Goal: Task Accomplishment & Management: Manage account settings

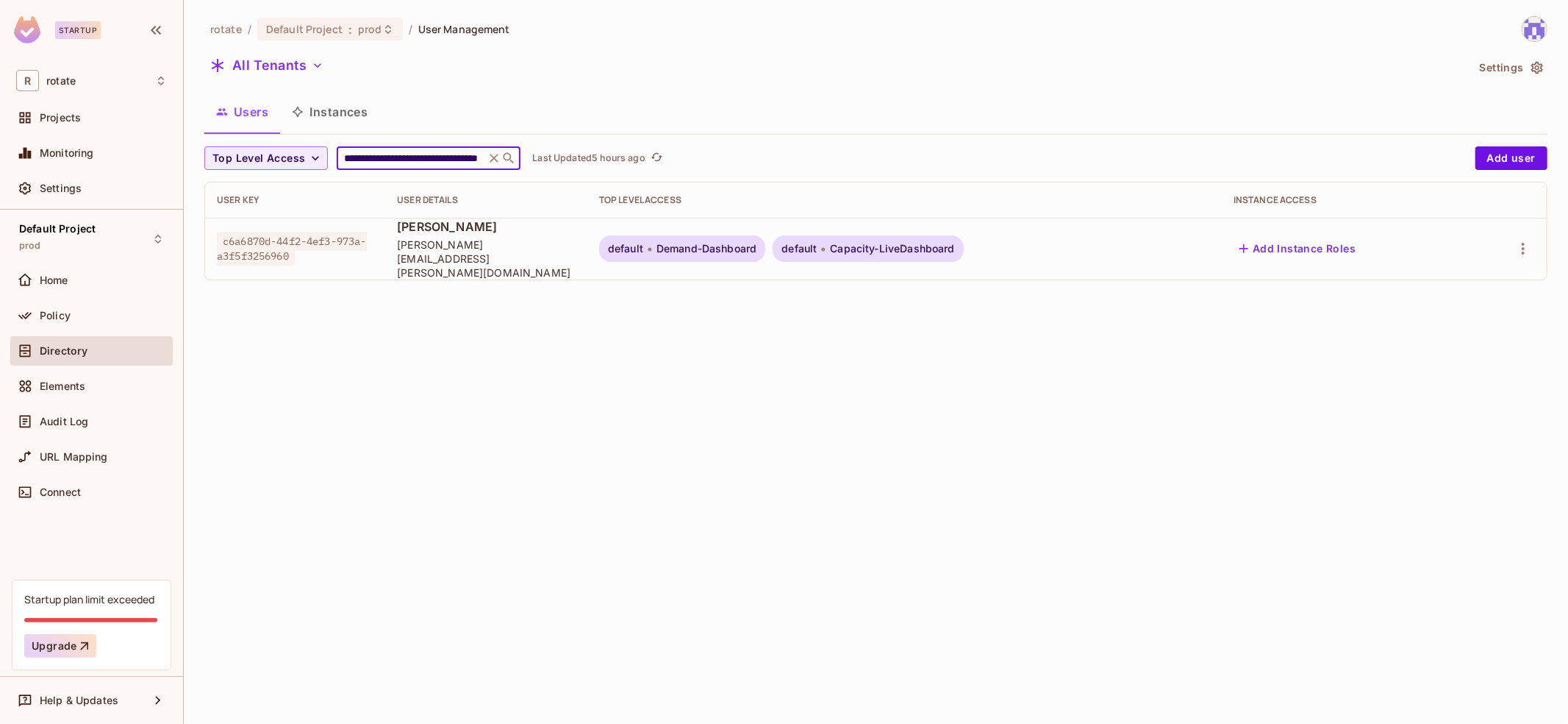
scroll to position [0, 81]
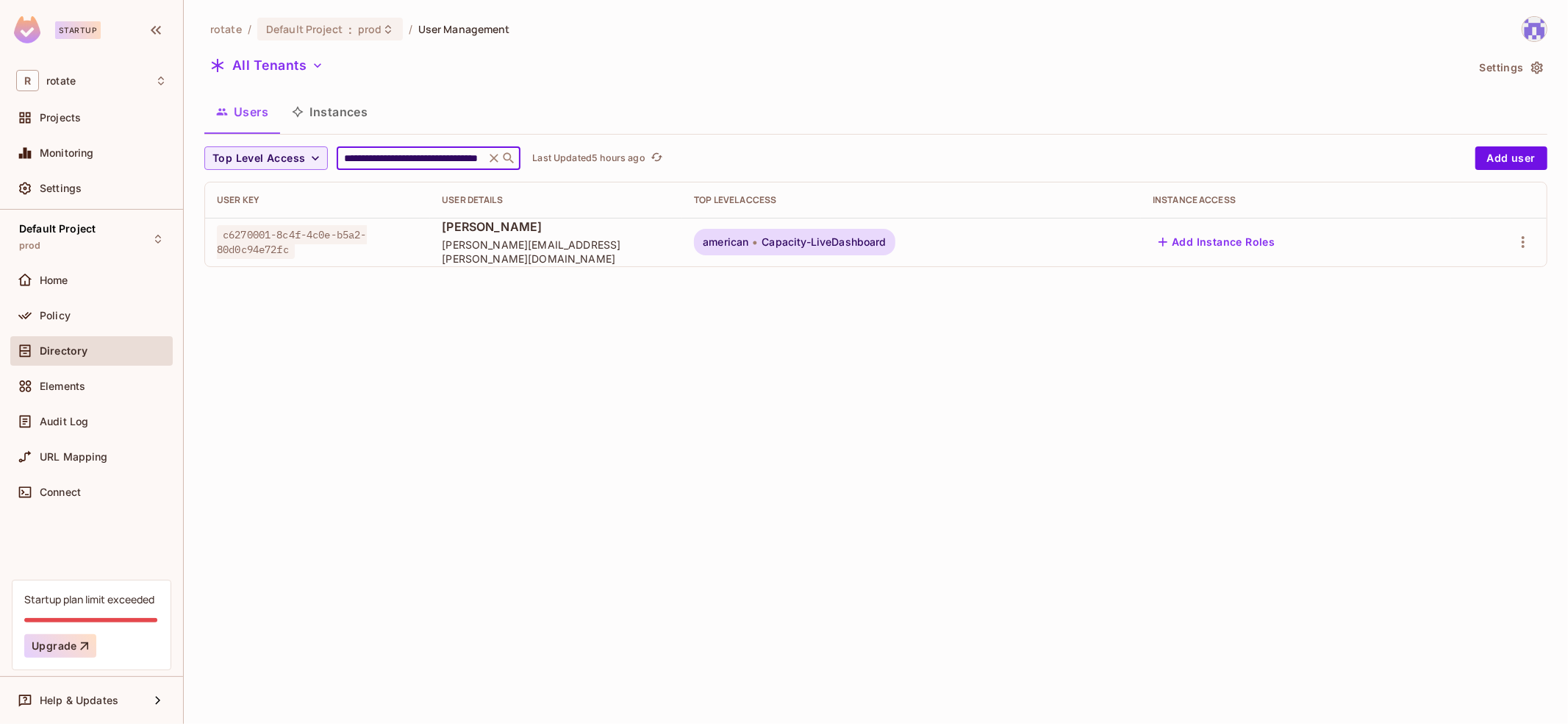
type input "**********"
click at [139, 224] on div "Default Project prod" at bounding box center [91, 238] width 163 height 41
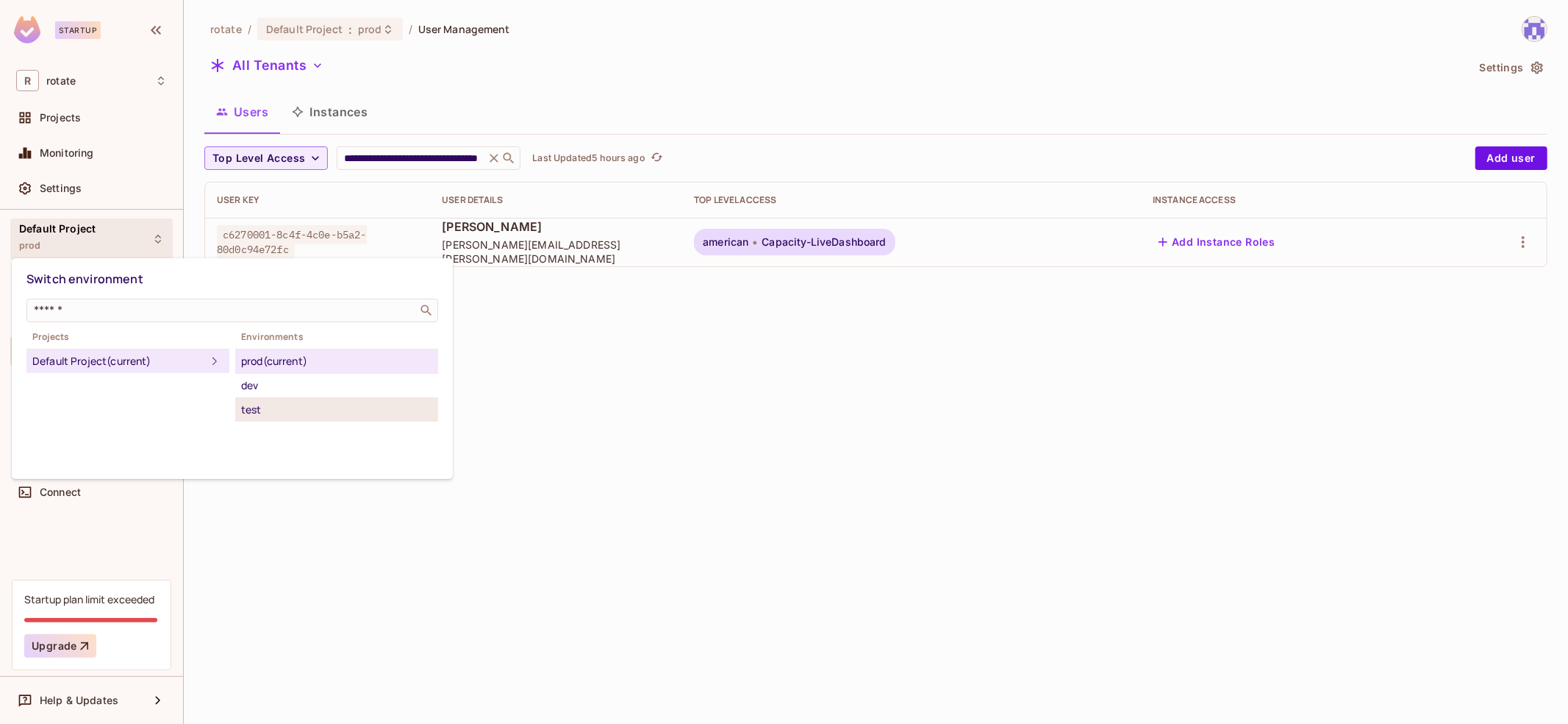
click at [278, 418] on li "test" at bounding box center [337, 409] width 203 height 23
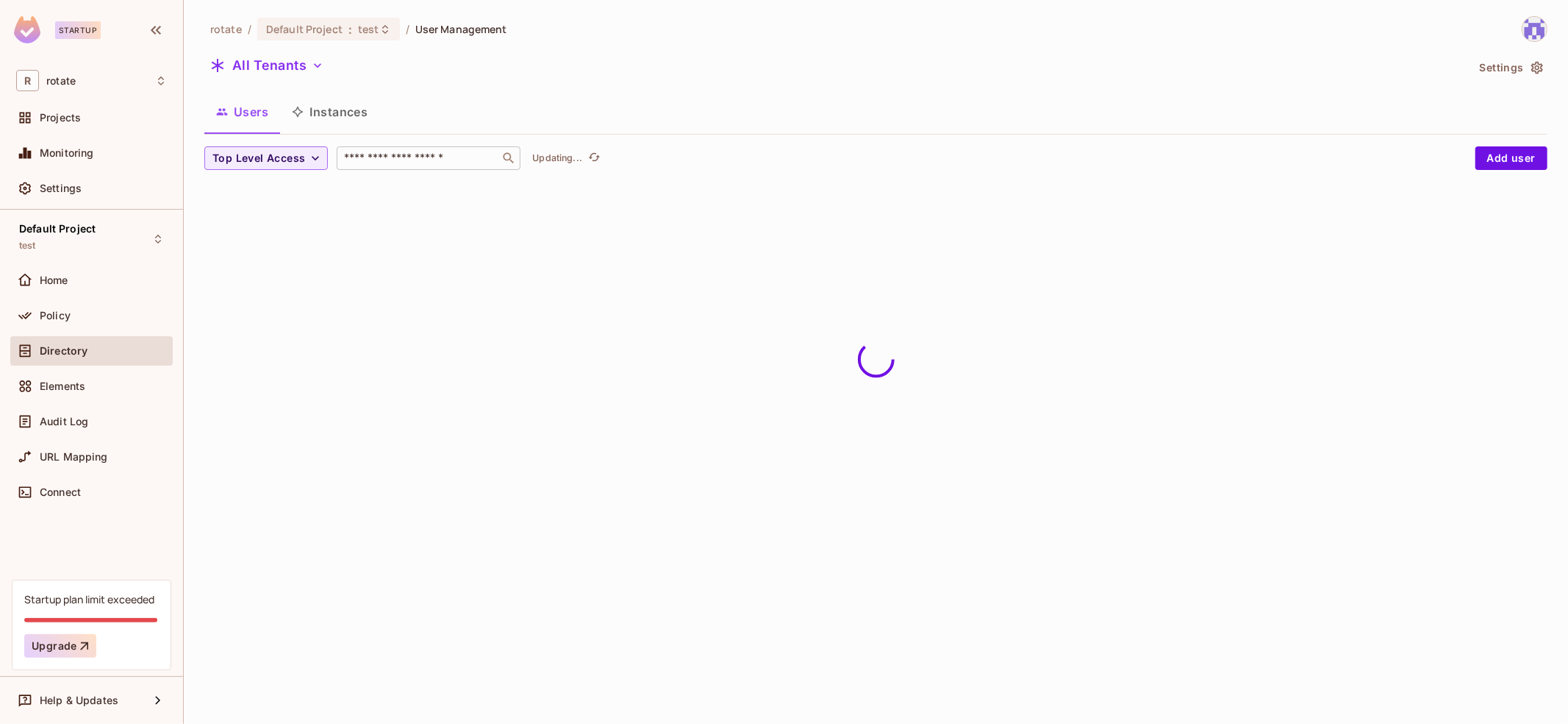
click at [442, 162] on input "text" at bounding box center [418, 157] width 154 height 15
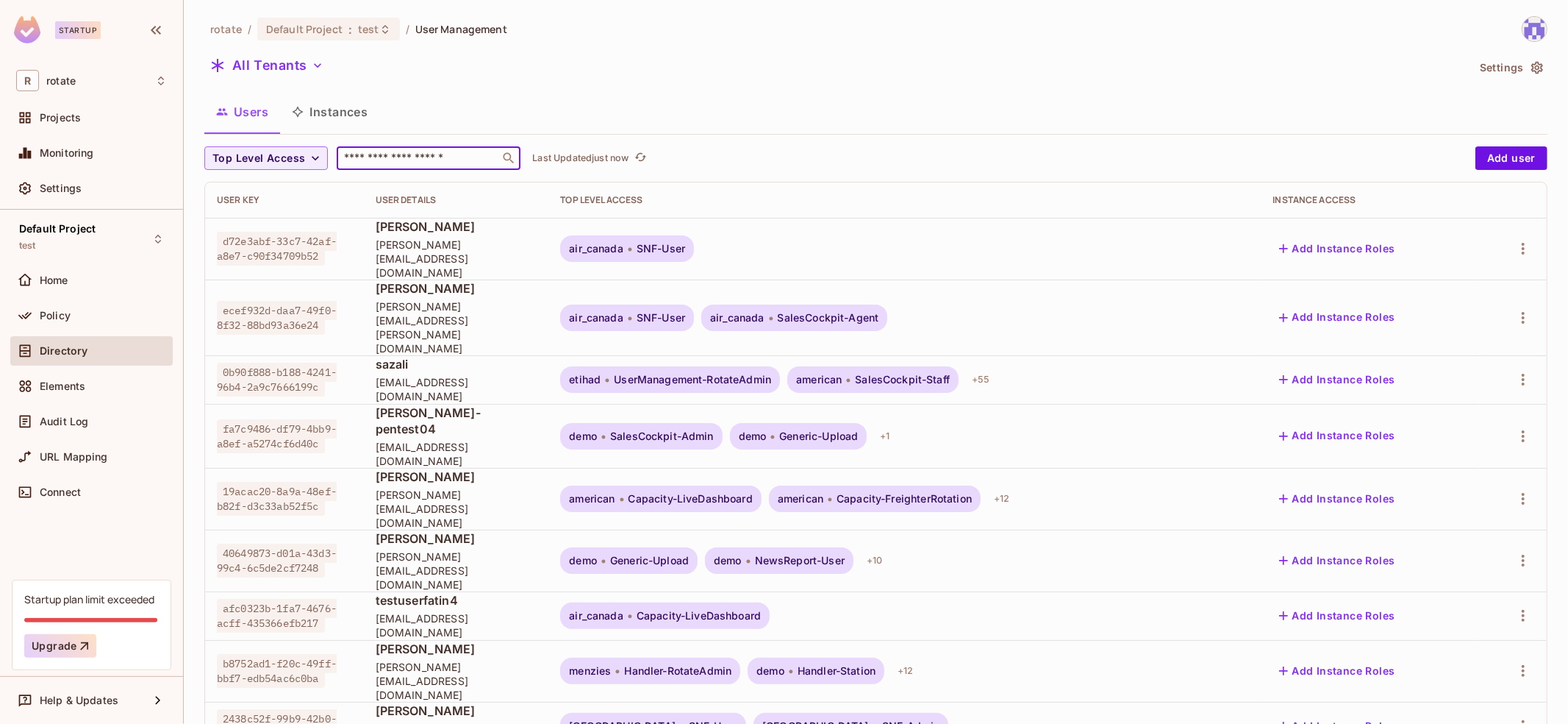
paste input "**********"
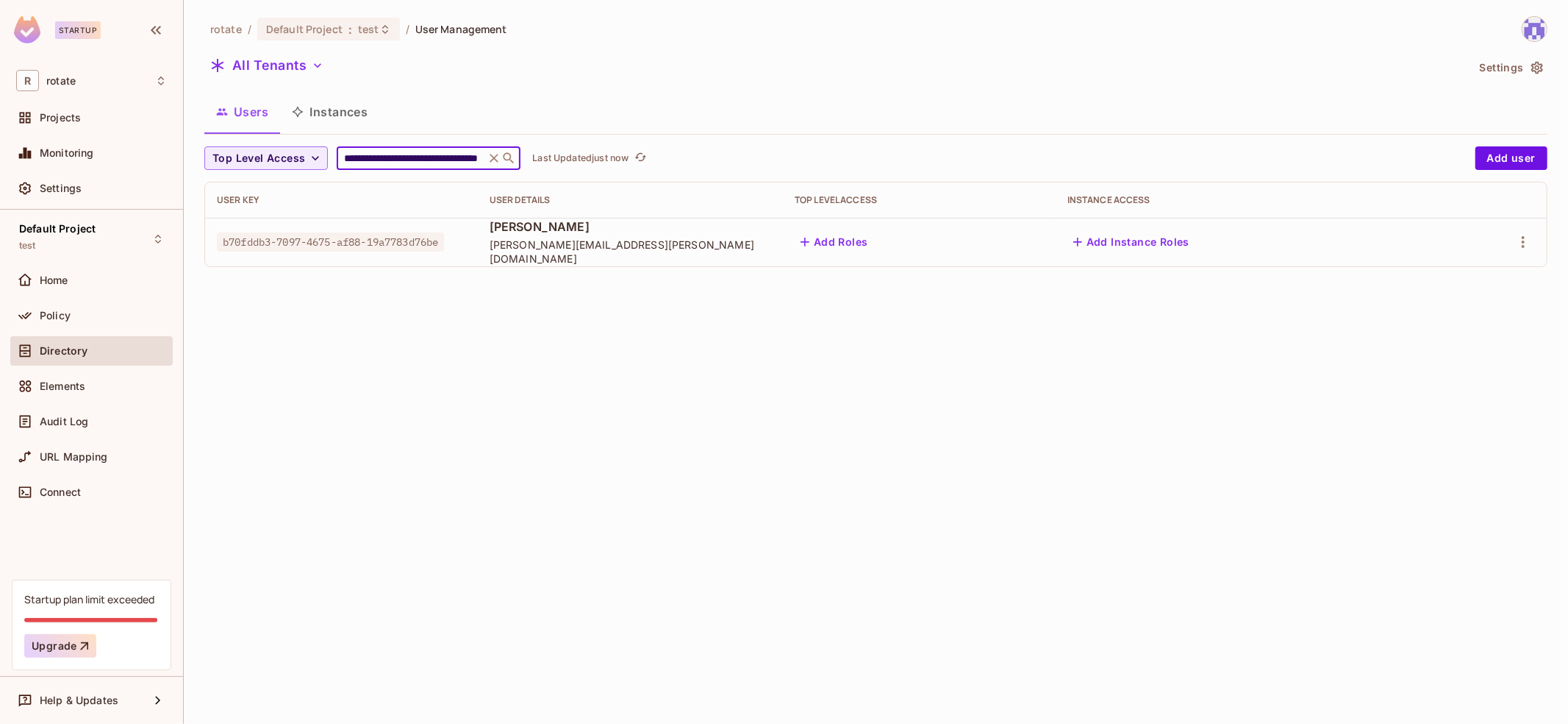
type input "**********"
click at [872, 241] on button "Add Roles" at bounding box center [834, 242] width 79 height 23
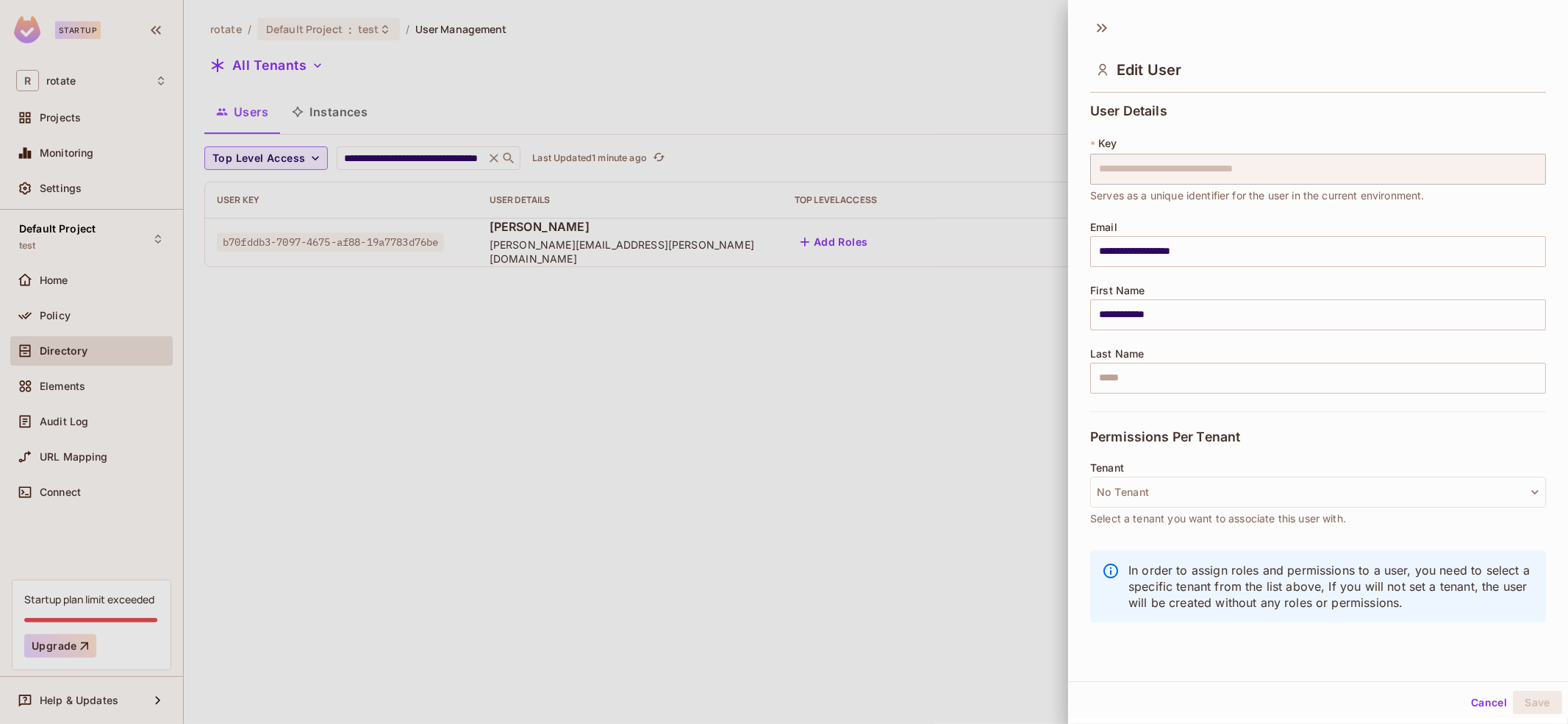
click at [984, 284] on div at bounding box center [784, 362] width 1568 height 724
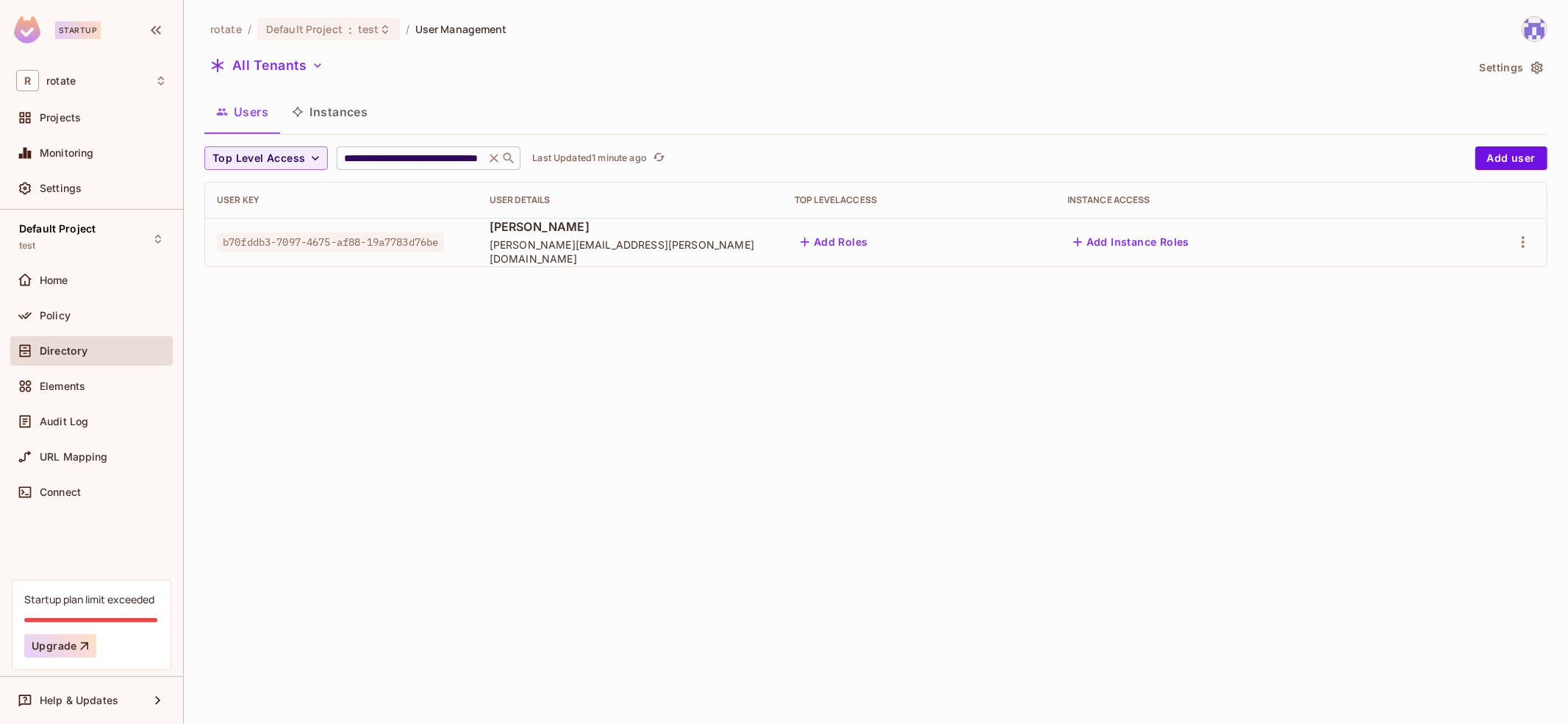
click at [492, 162] on icon at bounding box center [494, 157] width 15 height 15
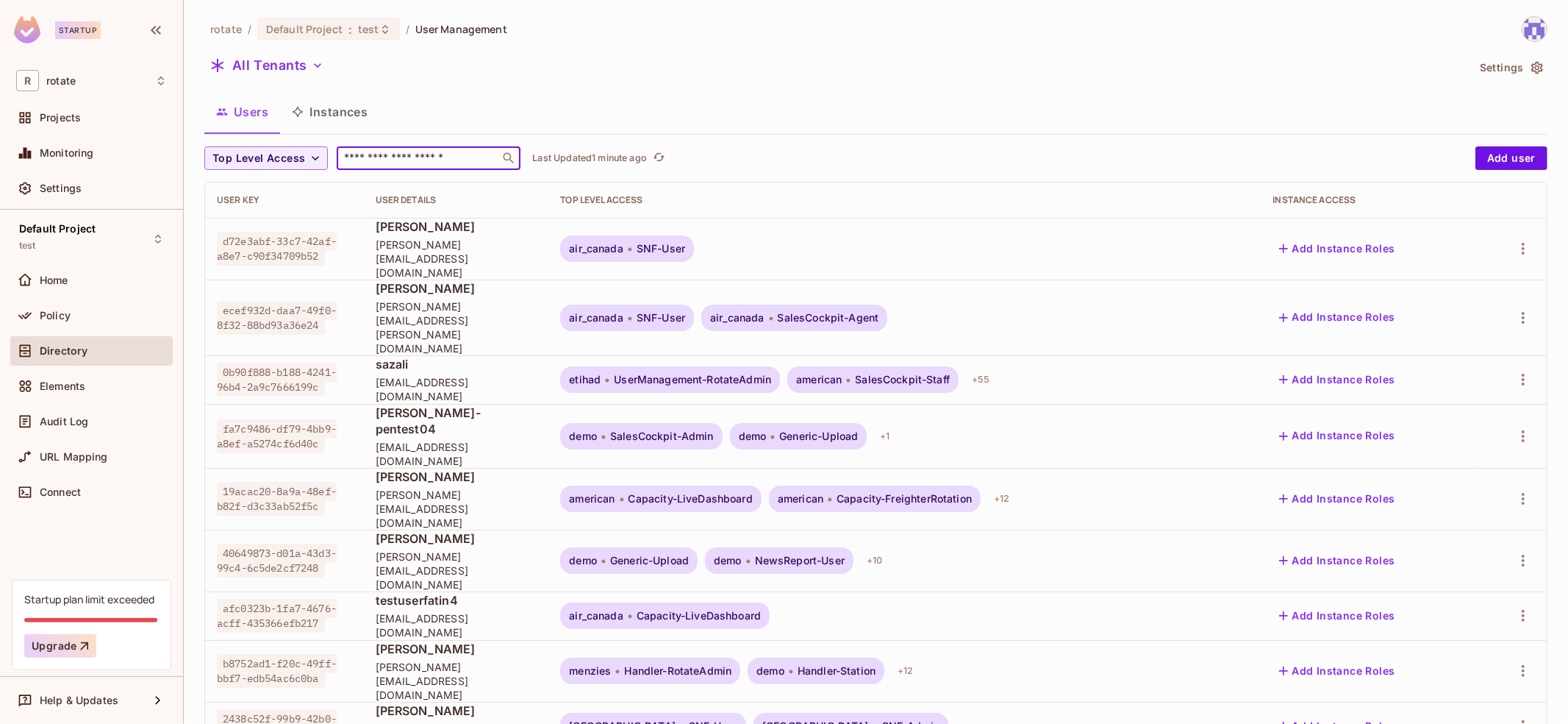
click at [425, 164] on input "text" at bounding box center [418, 157] width 154 height 15
type input "*"
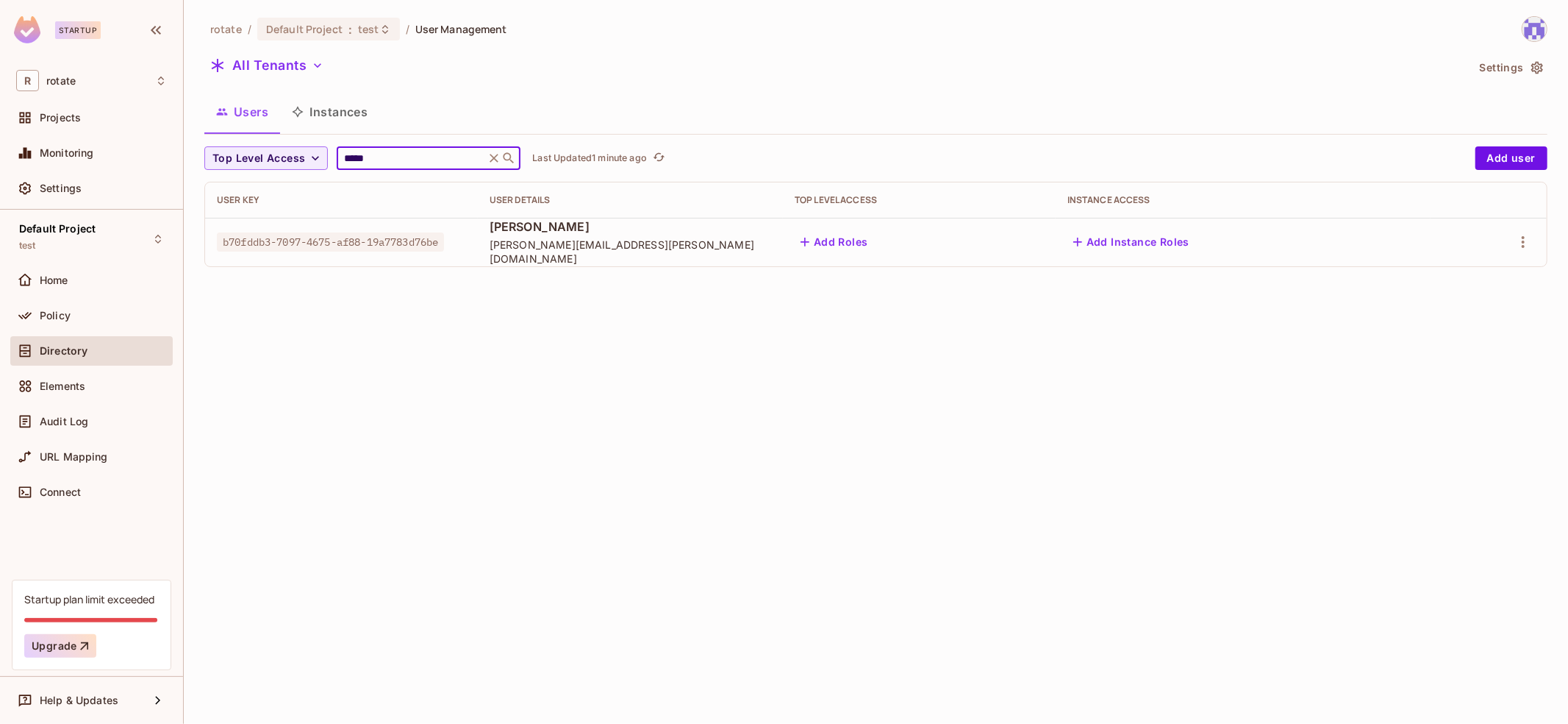
type input "*****"
click at [859, 243] on button "Add Roles" at bounding box center [834, 242] width 79 height 23
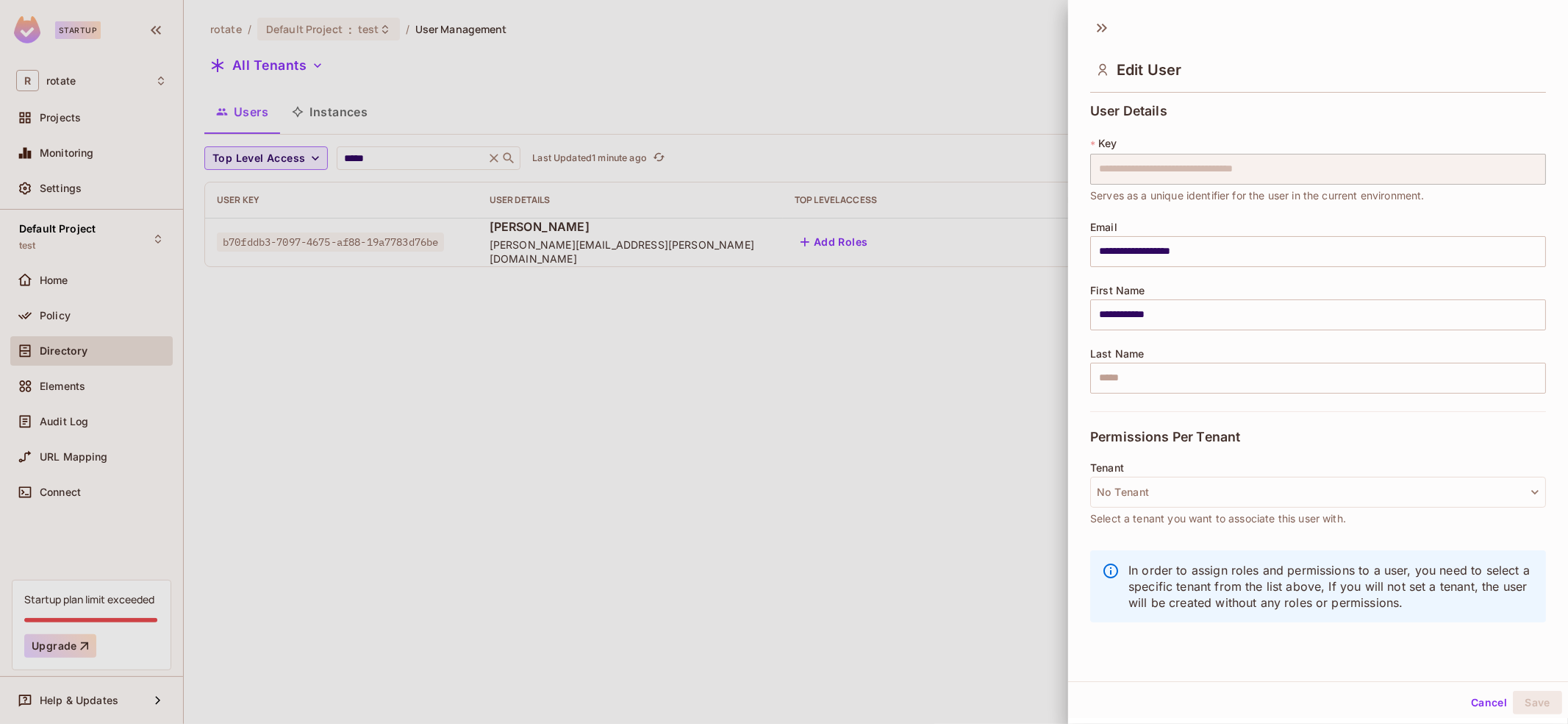
scroll to position [2, 0]
click at [1401, 491] on button "No Tenant" at bounding box center [1317, 491] width 456 height 31
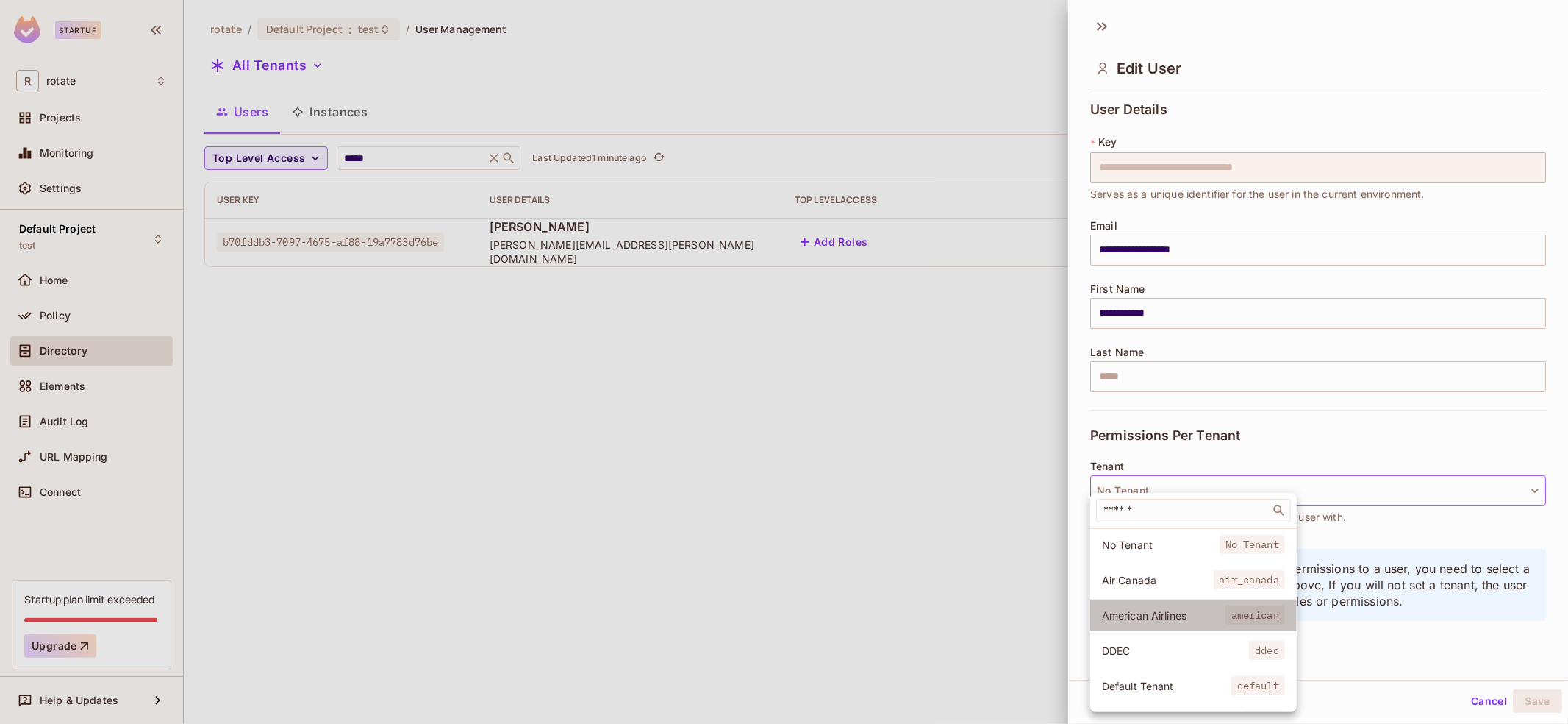
click at [1193, 612] on span "American Airlines" at bounding box center [1163, 615] width 124 height 14
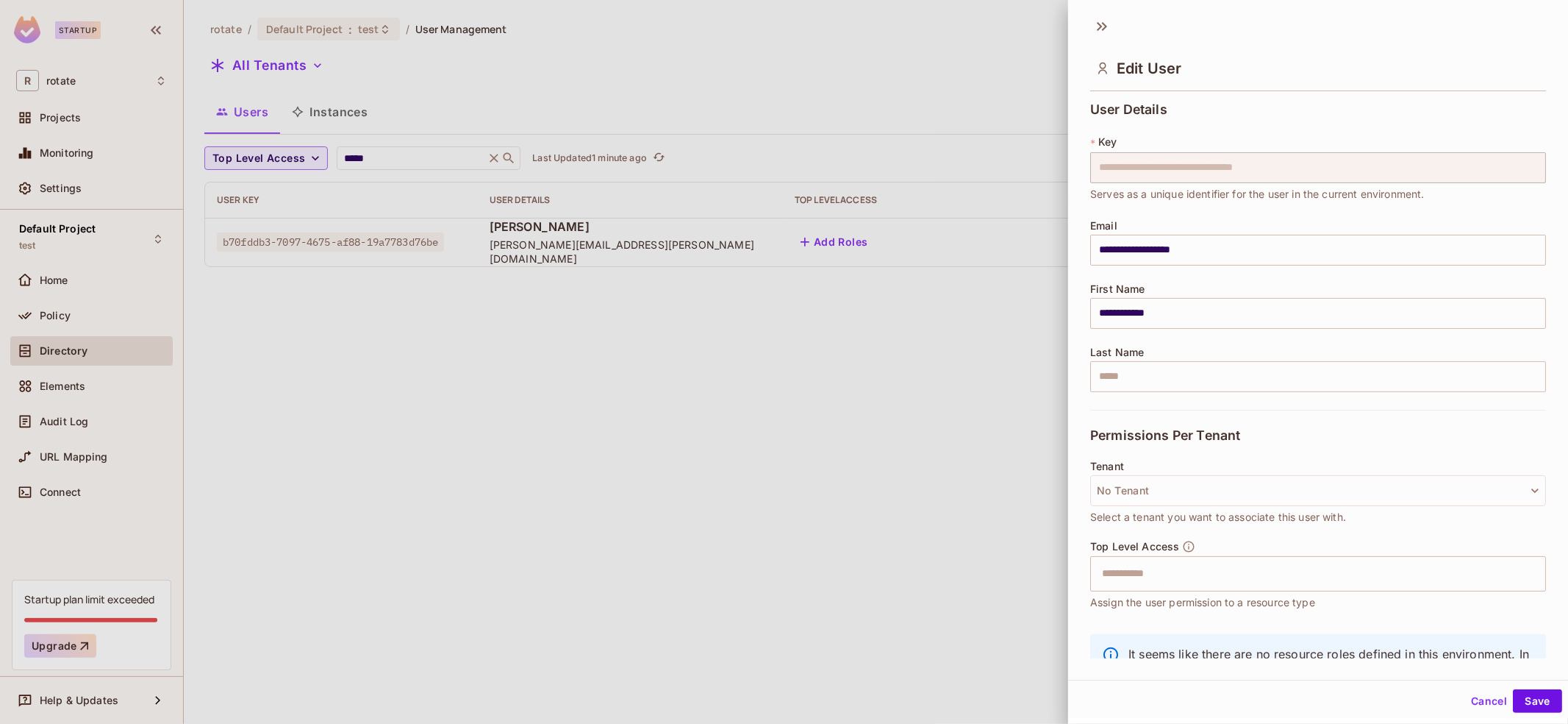
scroll to position [70, 0]
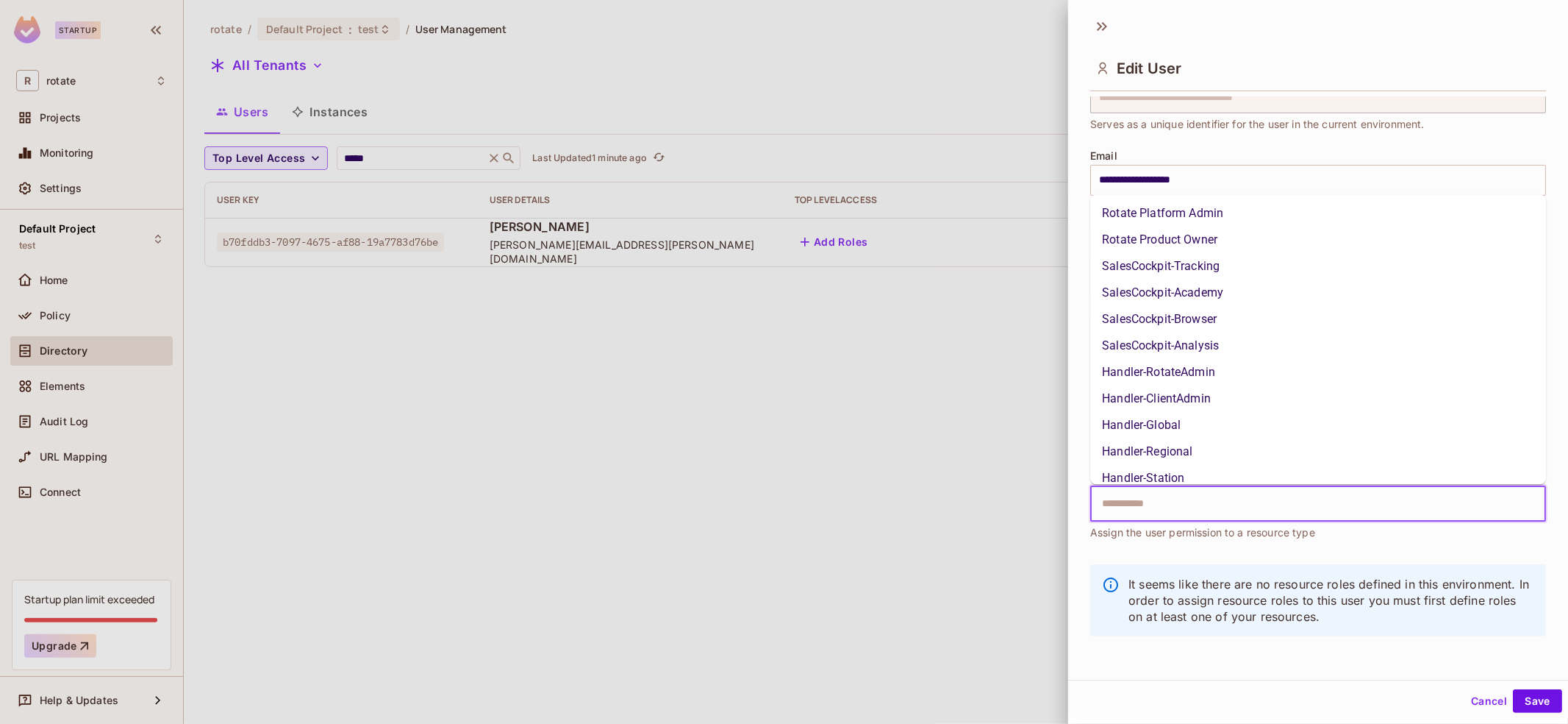
click at [1221, 497] on input "text" at bounding box center [1305, 504] width 424 height 30
click at [1233, 291] on li "Capacity-LiveDashboard" at bounding box center [1317, 292] width 456 height 26
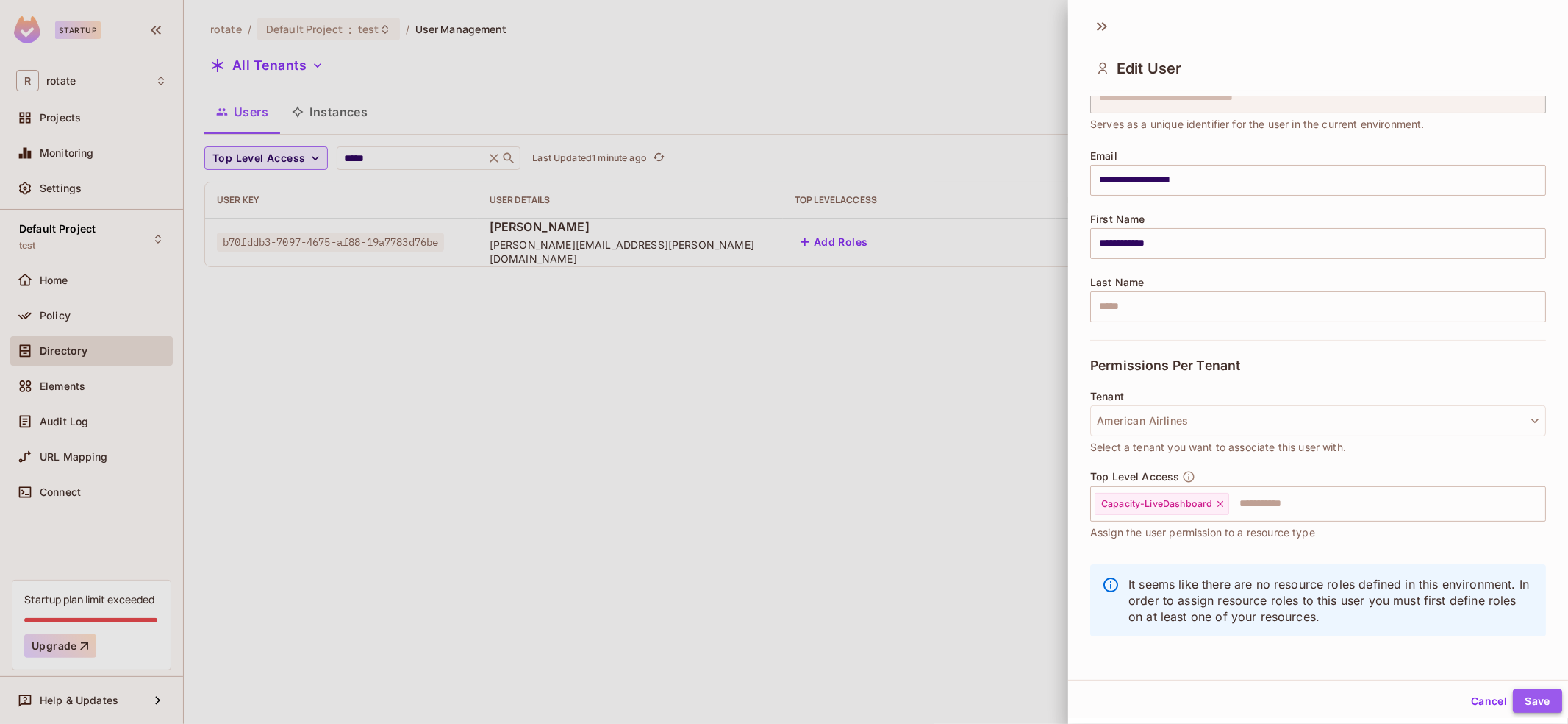
click at [1528, 699] on button "Save" at bounding box center [1537, 701] width 49 height 23
